Goal: Task Accomplishment & Management: Use online tool/utility

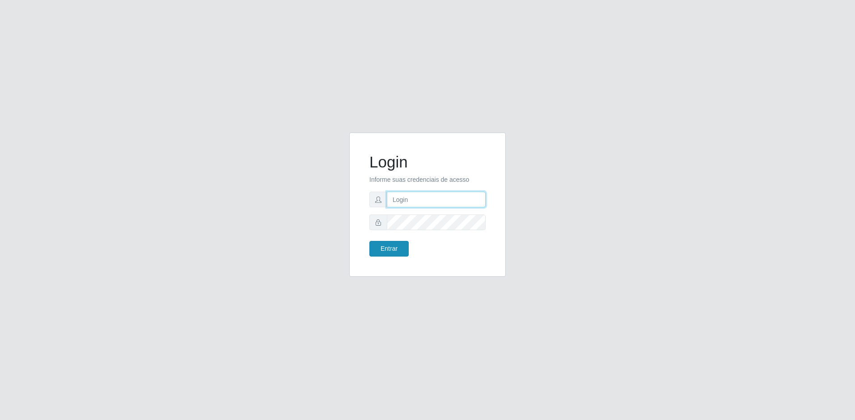
type input "[EMAIL_ADDRESS][DOMAIN_NAME]"
click at [402, 246] on button "Entrar" at bounding box center [388, 249] width 39 height 16
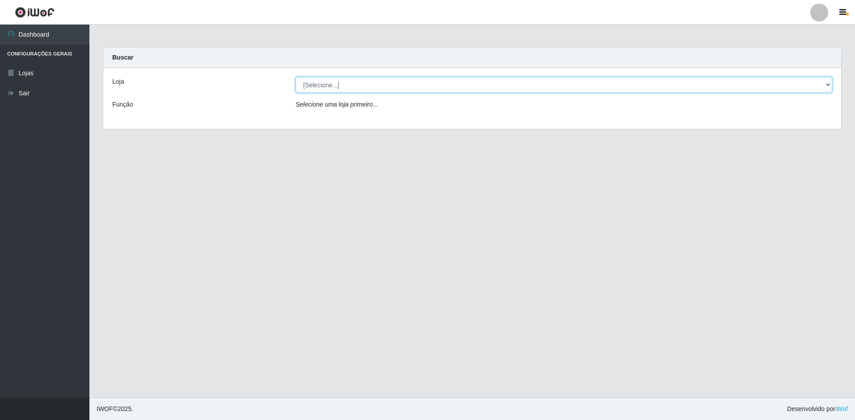
click at [376, 82] on select "[Selecione...] Extrabom - Loja 57 Anchieta" at bounding box center [564, 85] width 537 height 16
select select "470"
click at [296, 77] on select "[Selecione...] Extrabom - Loja 57 Anchieta" at bounding box center [564, 85] width 537 height 16
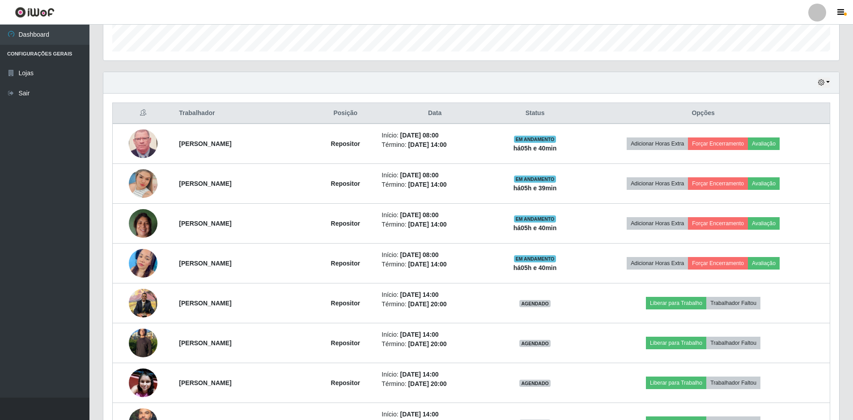
scroll to position [313, 0]
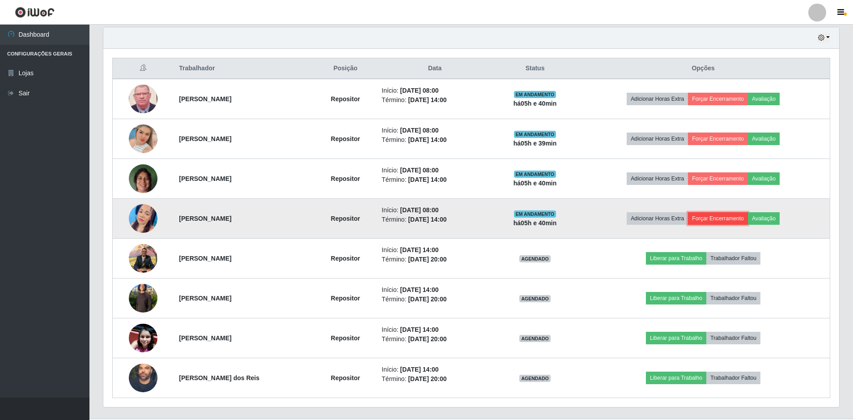
click at [733, 217] on button "Forçar Encerramento" at bounding box center [718, 218] width 60 height 13
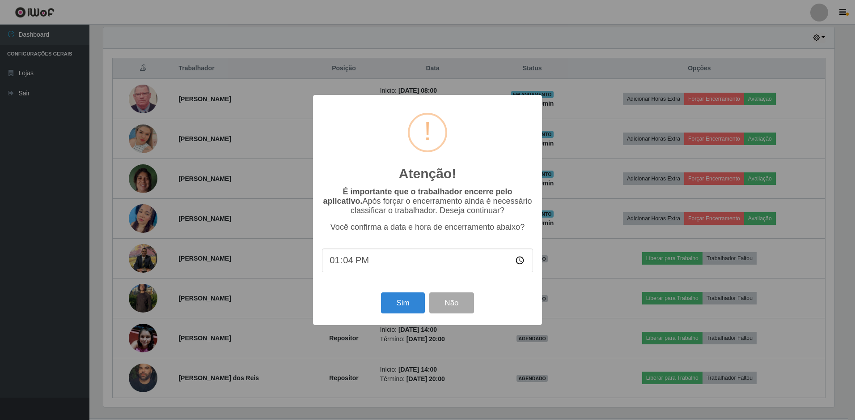
type input "13:40"
click at [406, 293] on div "Sim Não" at bounding box center [427, 302] width 211 height 25
click at [405, 305] on button "Sim" at bounding box center [402, 302] width 43 height 21
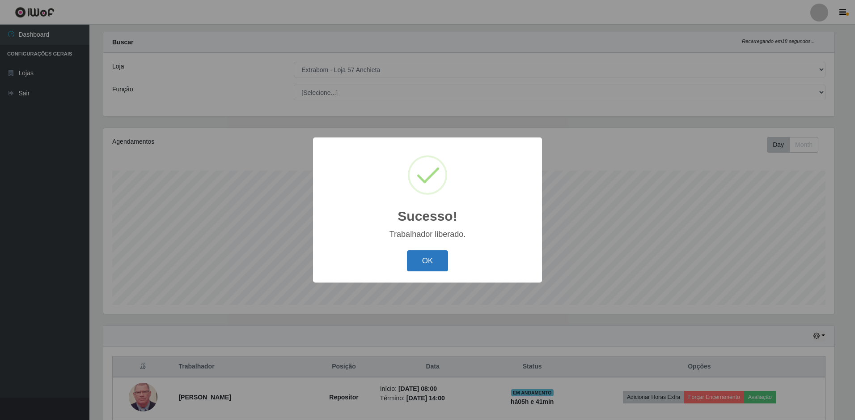
click at [415, 255] on button "OK" at bounding box center [428, 260] width 42 height 21
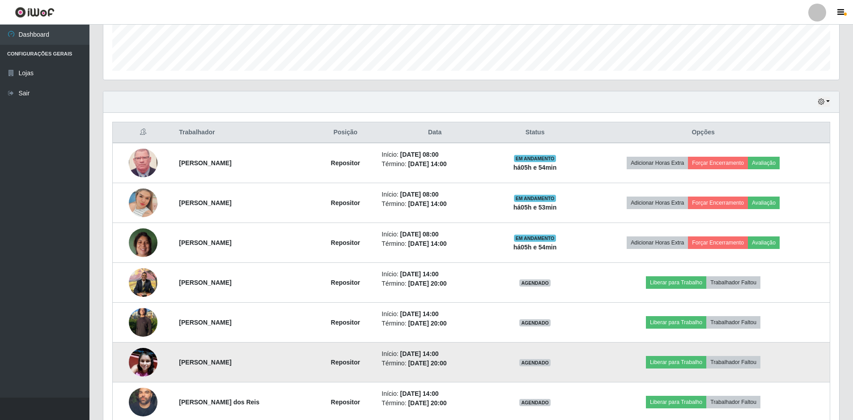
scroll to position [294, 0]
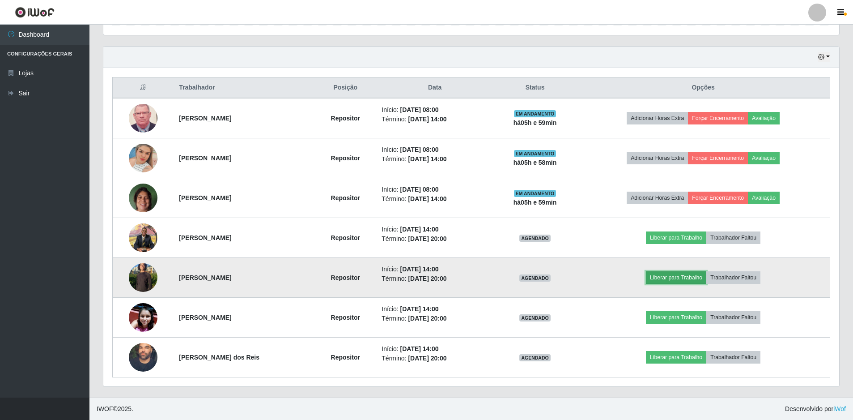
click at [696, 278] on button "Liberar para Trabalho" at bounding box center [676, 277] width 60 height 13
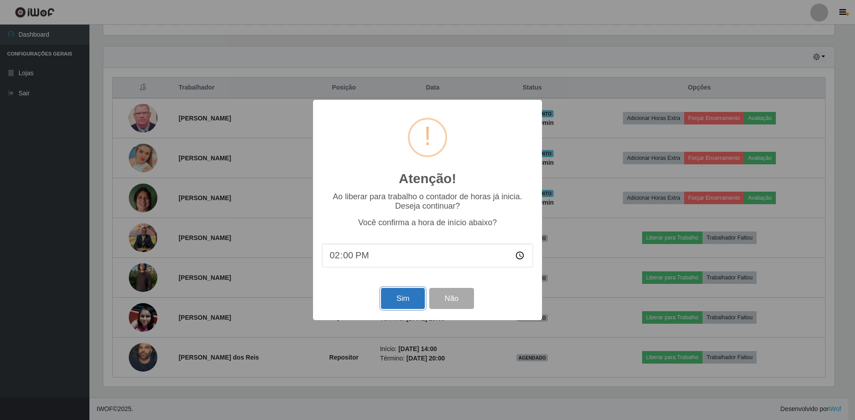
click at [393, 299] on button "Sim" at bounding box center [402, 298] width 43 height 21
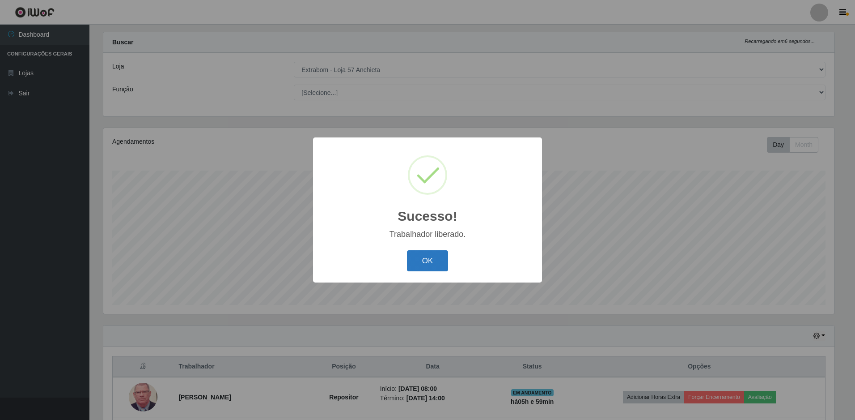
click at [432, 267] on button "OK" at bounding box center [428, 260] width 42 height 21
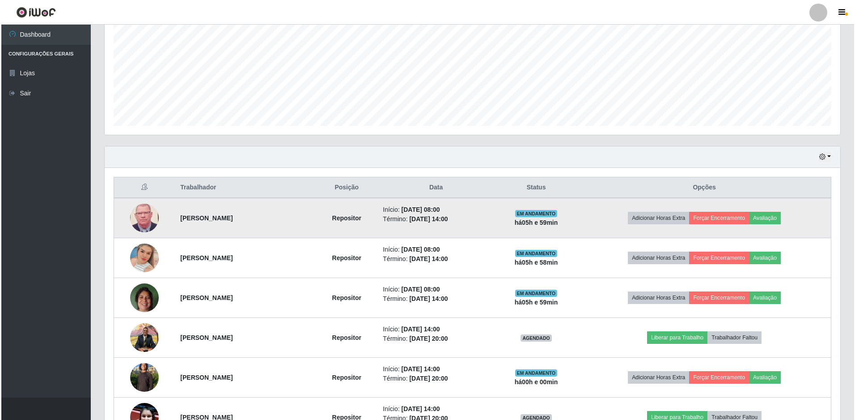
scroll to position [239, 0]
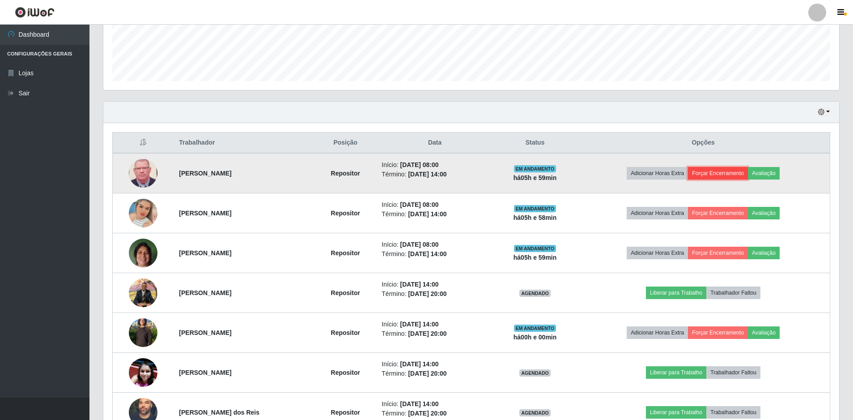
click at [720, 175] on button "Forçar Encerramento" at bounding box center [718, 173] width 60 height 13
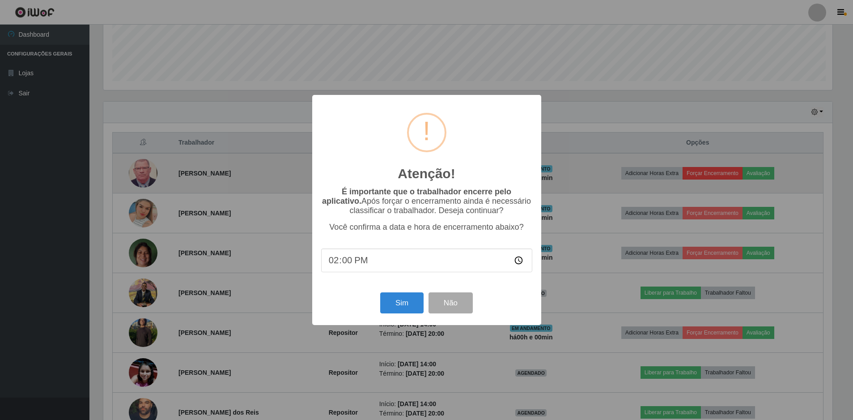
scroll to position [186, 731]
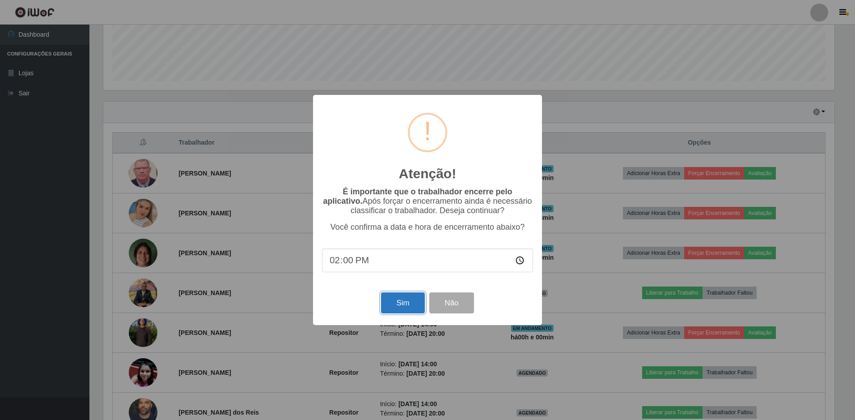
click at [398, 306] on button "Sim" at bounding box center [402, 302] width 43 height 21
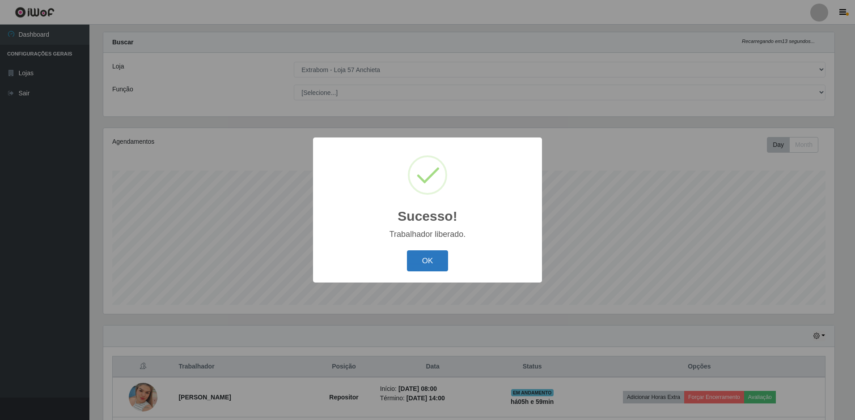
click at [421, 267] on button "OK" at bounding box center [428, 260] width 42 height 21
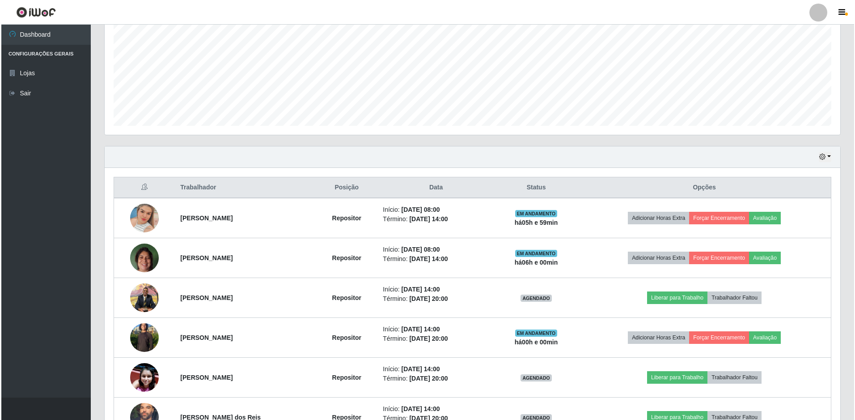
scroll to position [239, 0]
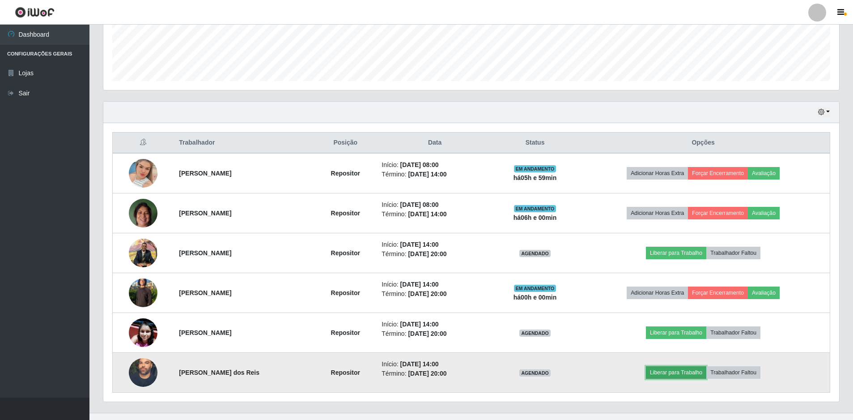
click at [683, 374] on button "Liberar para Trabalho" at bounding box center [676, 372] width 60 height 13
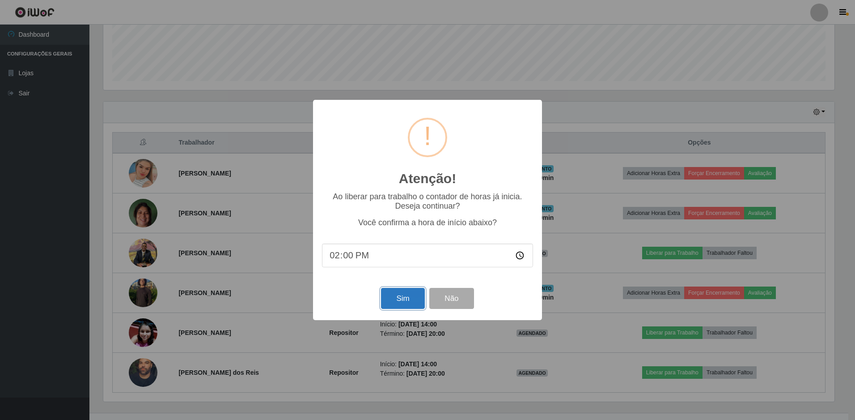
click at [400, 293] on button "Sim" at bounding box center [402, 298] width 43 height 21
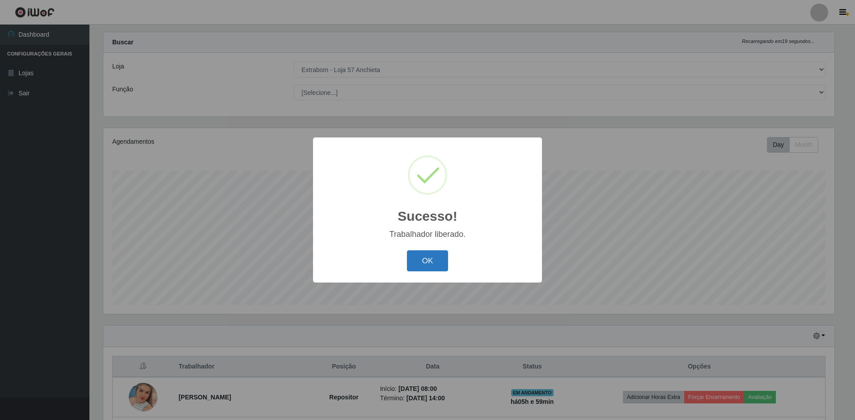
click at [419, 266] on button "OK" at bounding box center [428, 260] width 42 height 21
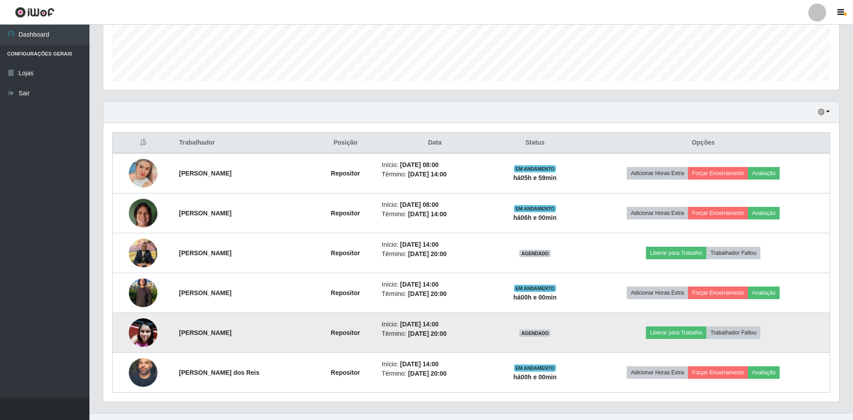
scroll to position [0, 0]
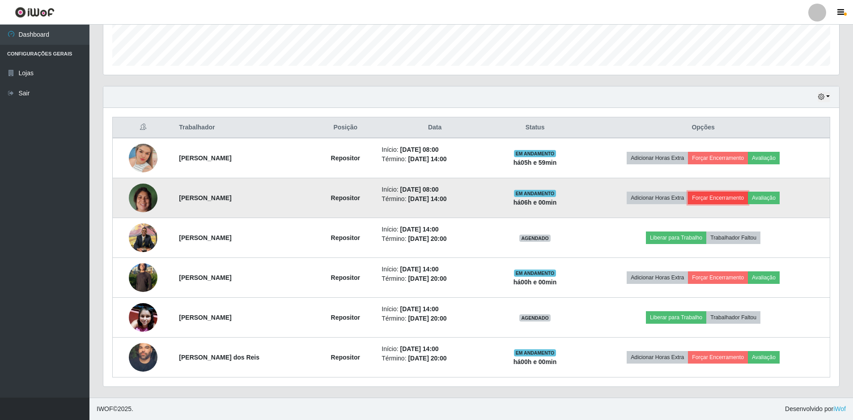
click at [730, 199] on button "Forçar Encerramento" at bounding box center [718, 197] width 60 height 13
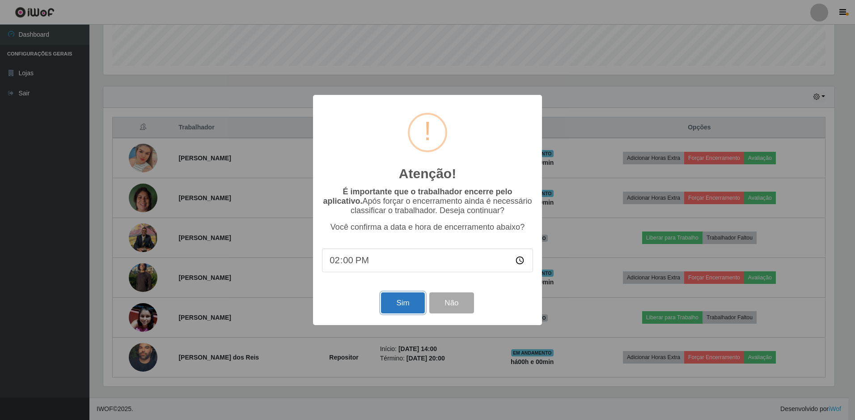
click at [386, 298] on button "Sim" at bounding box center [402, 302] width 43 height 21
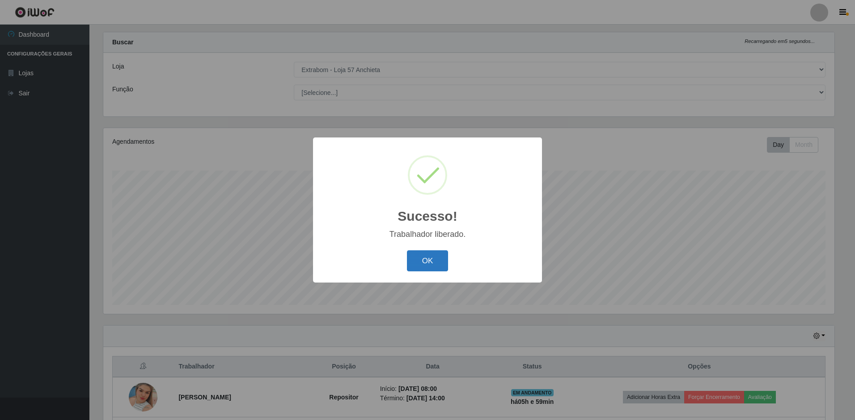
click at [434, 262] on button "OK" at bounding box center [428, 260] width 42 height 21
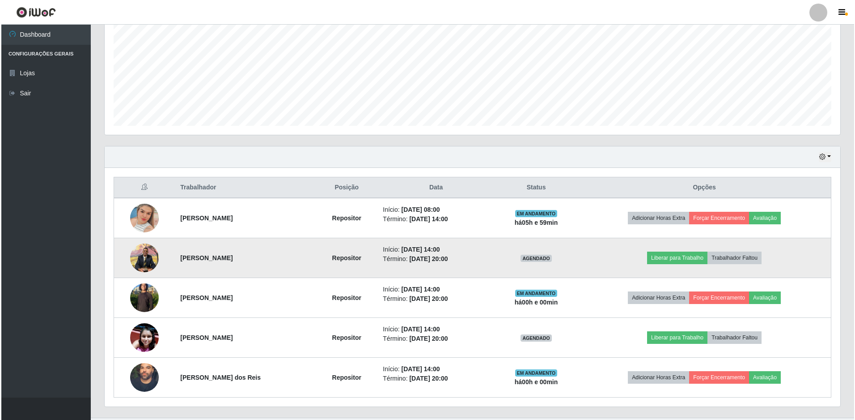
scroll to position [214, 0]
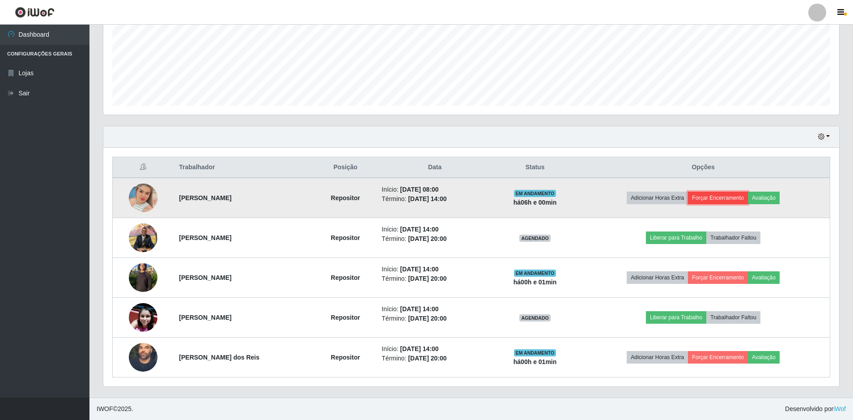
click at [722, 202] on button "Forçar Encerramento" at bounding box center [718, 197] width 60 height 13
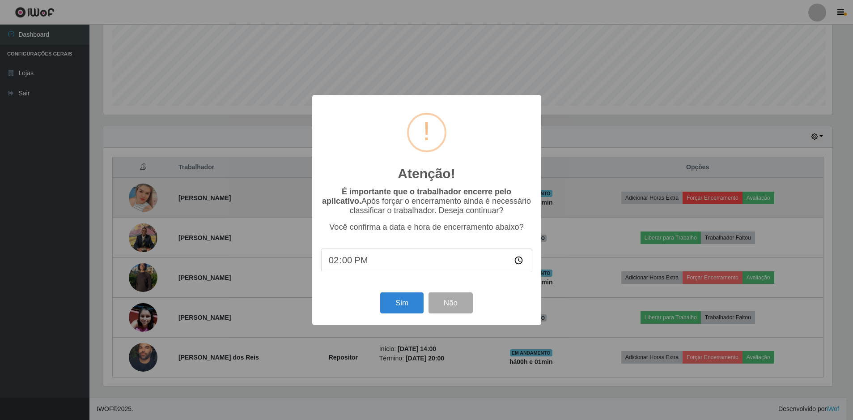
scroll to position [186, 731]
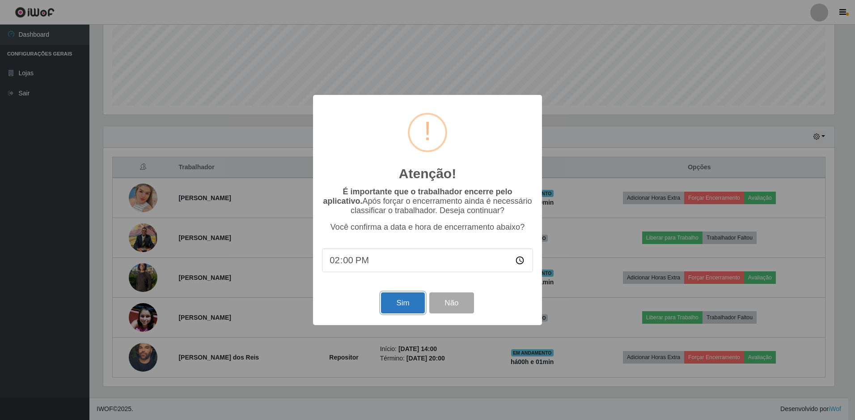
click at [409, 301] on button "Sim" at bounding box center [402, 302] width 43 height 21
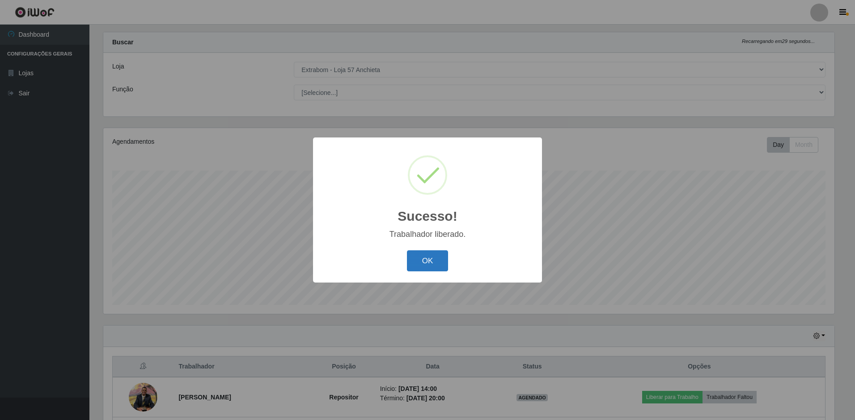
click at [426, 260] on button "OK" at bounding box center [428, 260] width 42 height 21
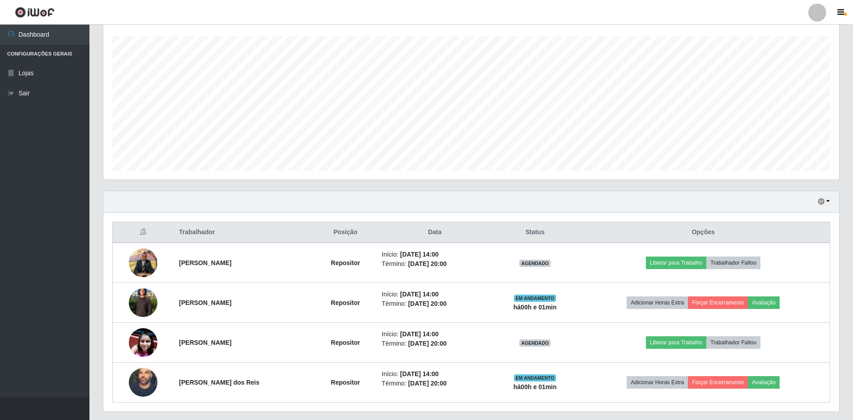
scroll to position [174, 0]
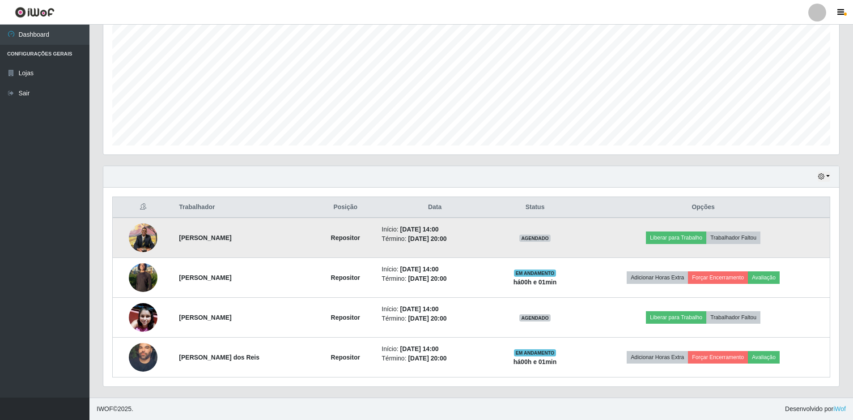
drag, startPoint x: 172, startPoint y: 240, endPoint x: 250, endPoint y: 239, distance: 77.8
click at [250, 239] on td "[PERSON_NAME]" at bounding box center [244, 237] width 141 height 40
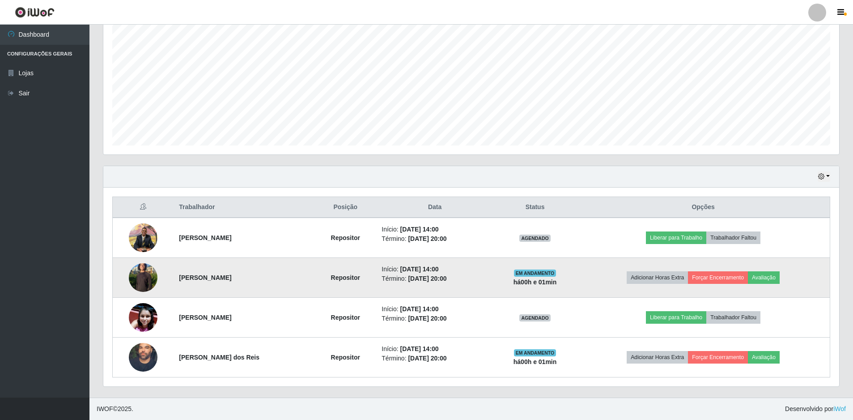
click at [342, 276] on strong "Repositor" at bounding box center [345, 277] width 29 height 7
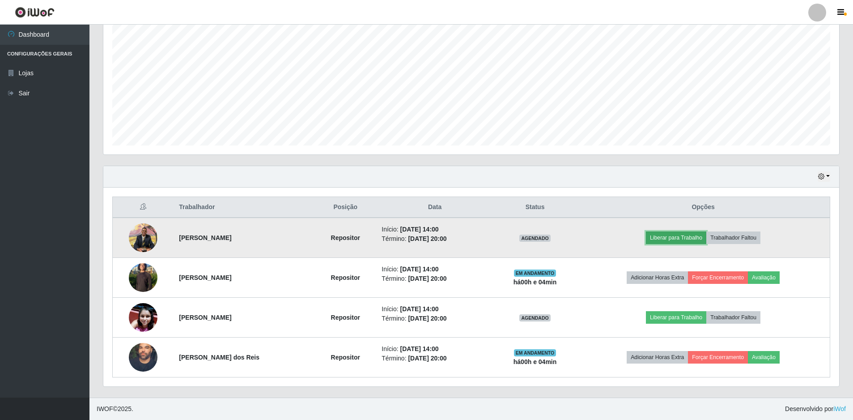
click at [679, 235] on button "Liberar para Trabalho" at bounding box center [676, 237] width 60 height 13
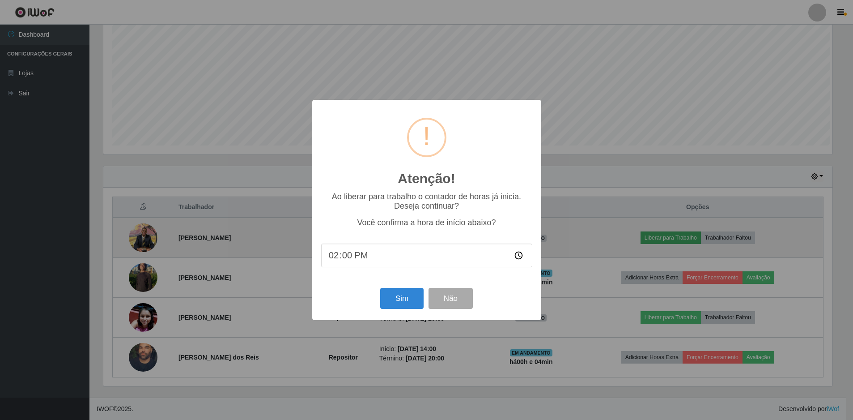
scroll to position [186, 731]
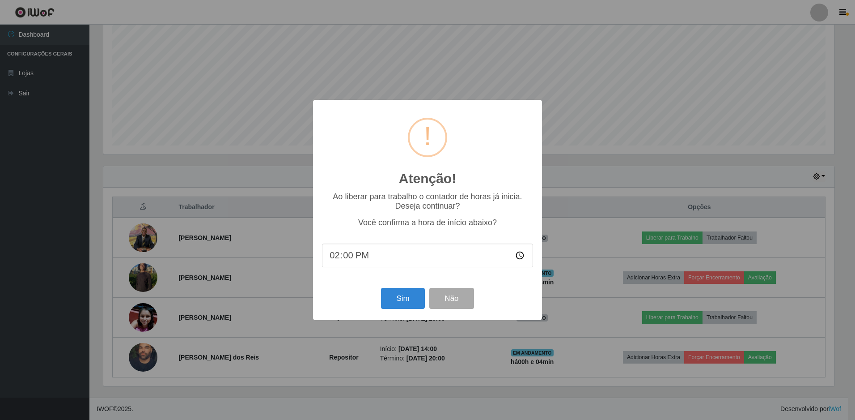
type input "14:05"
drag, startPoint x: 374, startPoint y: 304, endPoint x: 389, endPoint y: 300, distance: 15.3
click at [388, 300] on div "Sim Não" at bounding box center [427, 297] width 211 height 25
click at [389, 300] on button "Sim" at bounding box center [402, 298] width 43 height 21
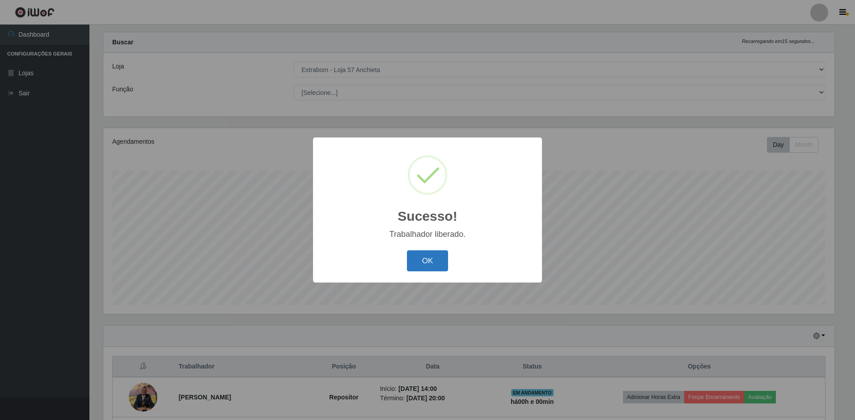
click at [428, 256] on button "OK" at bounding box center [428, 260] width 42 height 21
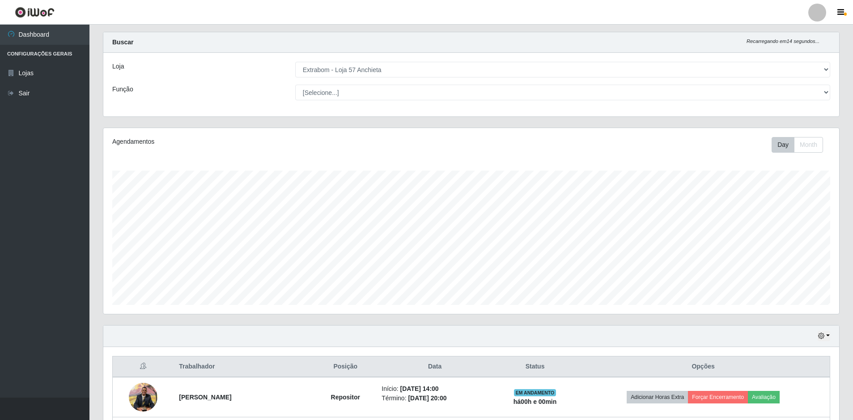
scroll to position [174, 0]
